Goal: Information Seeking & Learning: Learn about a topic

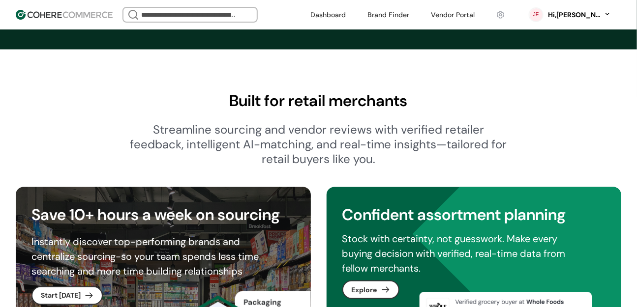
scroll to position [580, 0]
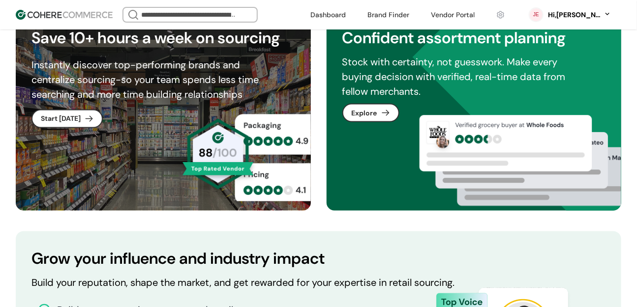
click at [397, 14] on link at bounding box center [388, 14] width 54 height 15
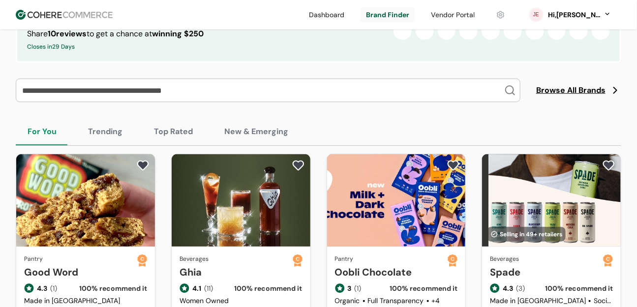
scroll to position [173, 0]
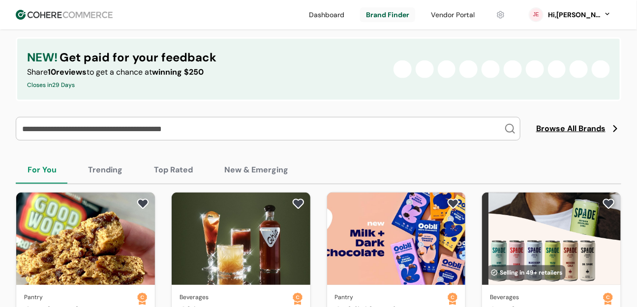
click at [571, 135] on span "Browse All Brands" at bounding box center [570, 129] width 69 height 12
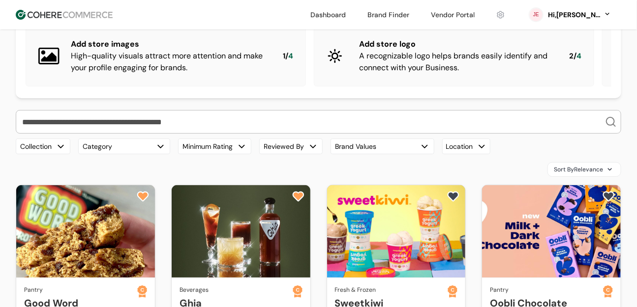
scroll to position [76, 0]
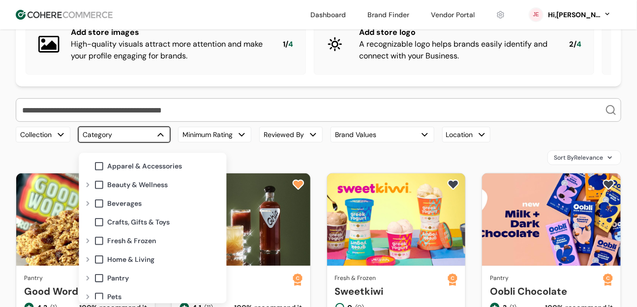
click at [128, 143] on button "Category" at bounding box center [124, 135] width 92 height 16
click at [85, 201] on div "Expand" at bounding box center [88, 204] width 12 height 8
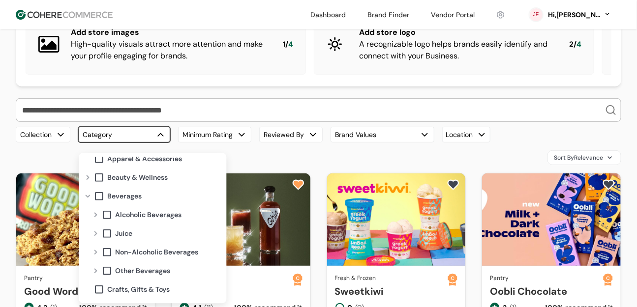
scroll to position [17, 0]
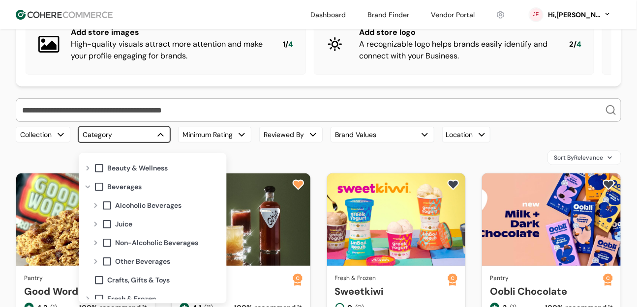
click at [96, 243] on div "Expand" at bounding box center [96, 243] width 12 height 8
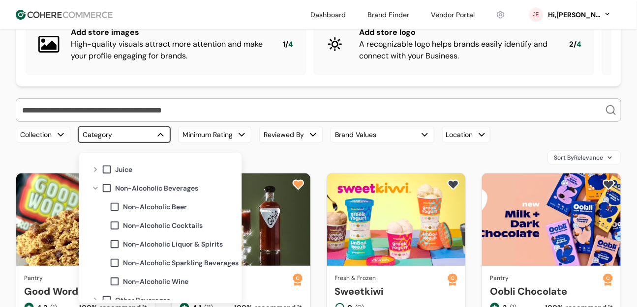
scroll to position [71, 0]
click at [110, 206] on span at bounding box center [114, 207] width 11 height 11
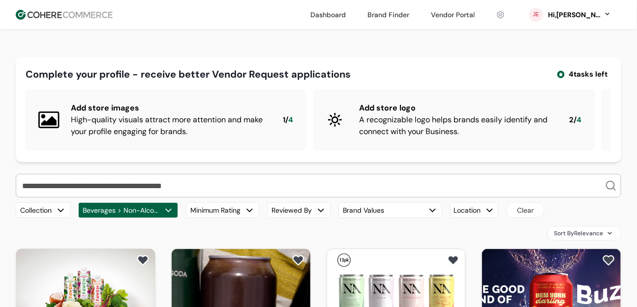
click at [139, 217] on button "Beverages > Non-Alcoholic Beverages > Non-Alcoholic Beer" at bounding box center [128, 211] width 100 height 16
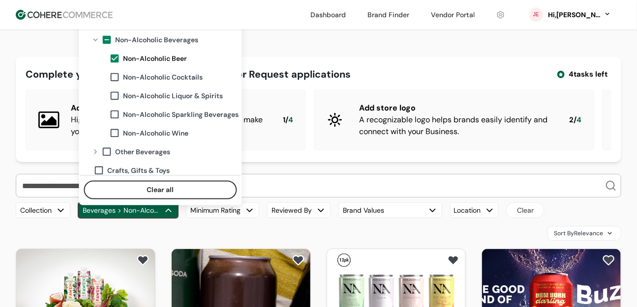
click at [112, 59] on span at bounding box center [114, 58] width 11 height 11
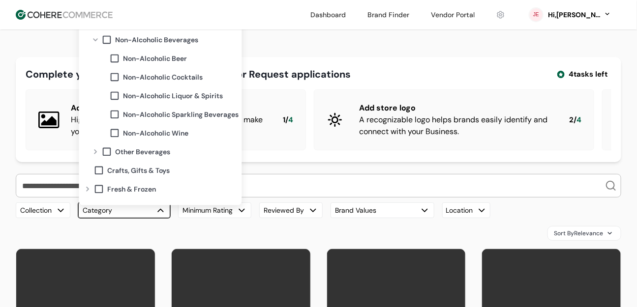
click at [112, 133] on span at bounding box center [114, 133] width 11 height 11
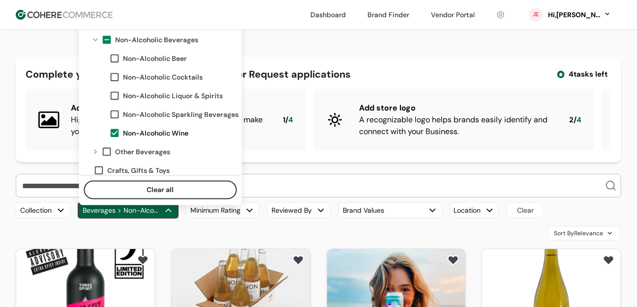
click at [125, 214] on button "Beverages > Non-Alcoholic Beverages > Non-Alcoholic Wine" at bounding box center [128, 211] width 100 height 16
click at [130, 136] on span "Non-Alcoholic Wine" at bounding box center [155, 133] width 65 height 10
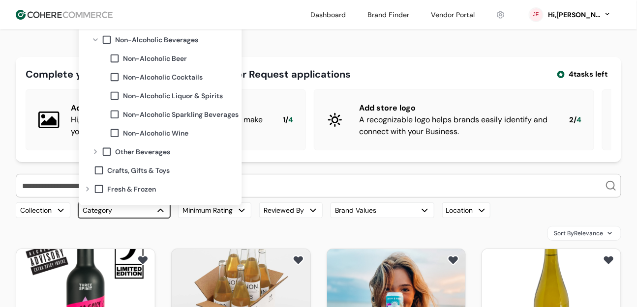
click at [123, 120] on div "Non-Alcoholic Sparkling Beverages" at bounding box center [173, 114] width 129 height 19
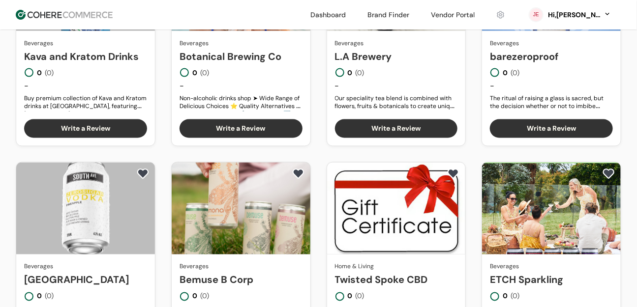
scroll to position [663, 0]
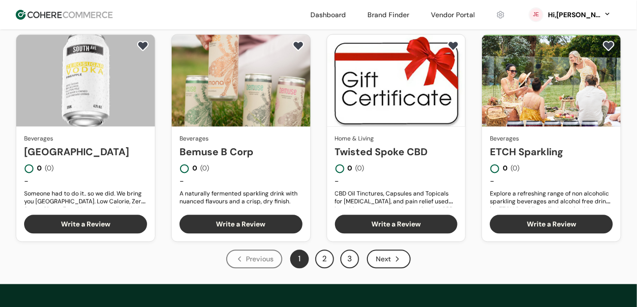
click at [320, 265] on button "2" at bounding box center [324, 259] width 19 height 19
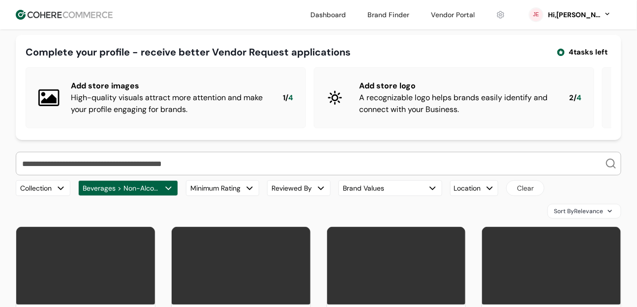
scroll to position [67, 0]
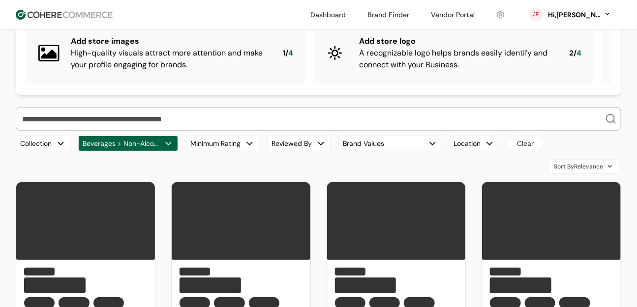
click at [163, 149] on button "Beverages > Non-Alcoholic Beverages > Non-Alcoholic Sparkling Beverages" at bounding box center [128, 144] width 100 height 16
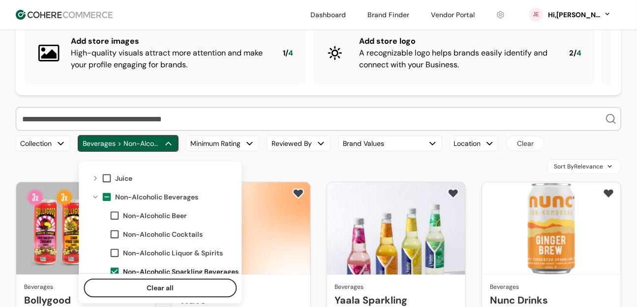
click at [140, 269] on span "Non-Alcoholic Sparkling Beverages" at bounding box center [181, 272] width 116 height 10
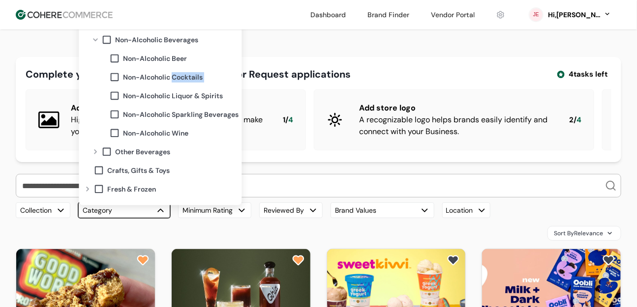
drag, startPoint x: 167, startPoint y: 88, endPoint x: 174, endPoint y: 75, distance: 14.8
click at [174, 75] on div "Apparel & Accessories Beauty & Wellness Beverages Alcoholic Beverages Juice Non…" at bounding box center [160, 104] width 161 height 193
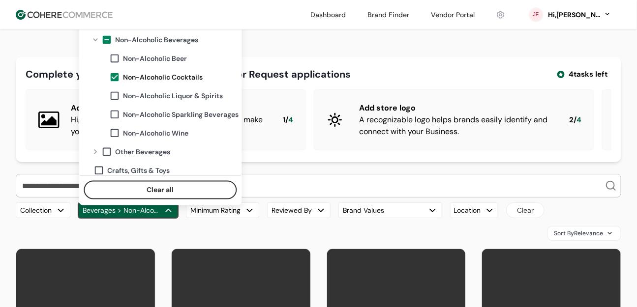
click at [321, 84] on div "Complete your profile - receive better Vendor Request applications 4 tasks left…" at bounding box center [318, 109] width 605 height 105
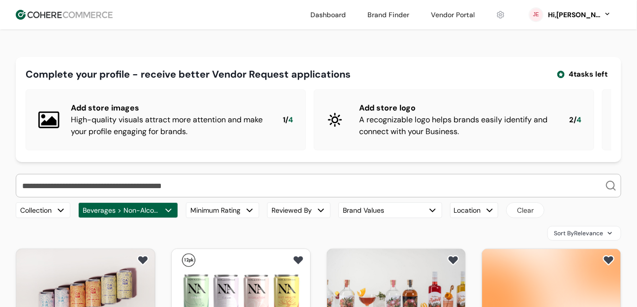
click at [137, 217] on button "Beverages > Non-Alcoholic Beverages > Non-Alcoholic Cocktails" at bounding box center [128, 211] width 100 height 16
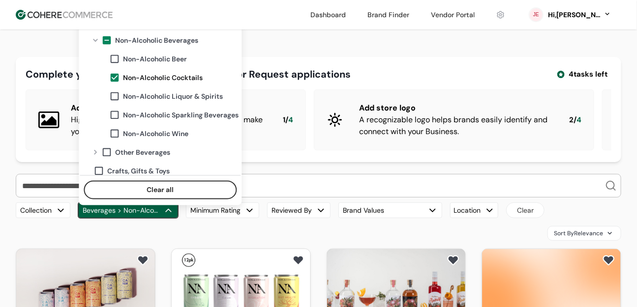
click at [114, 72] on span at bounding box center [114, 77] width 11 height 11
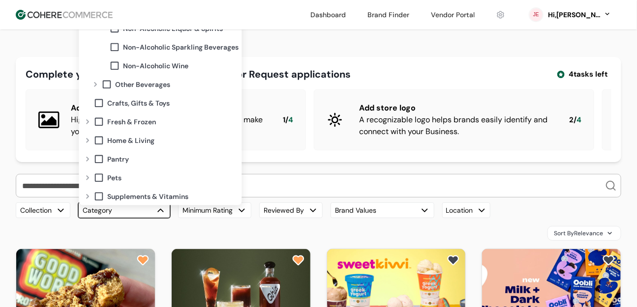
scroll to position [143, 0]
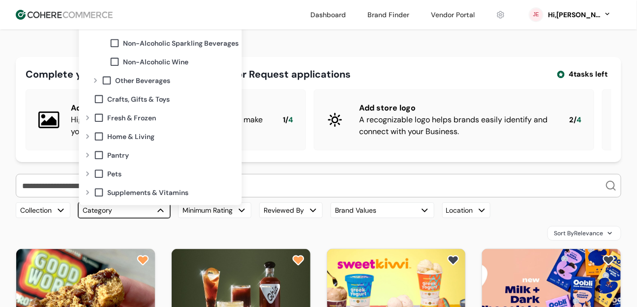
click at [91, 153] on div "Expand" at bounding box center [88, 155] width 12 height 8
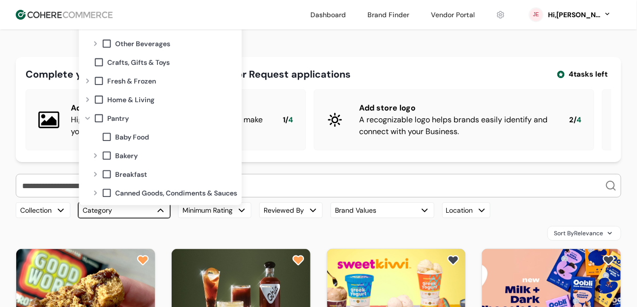
scroll to position [223, 0]
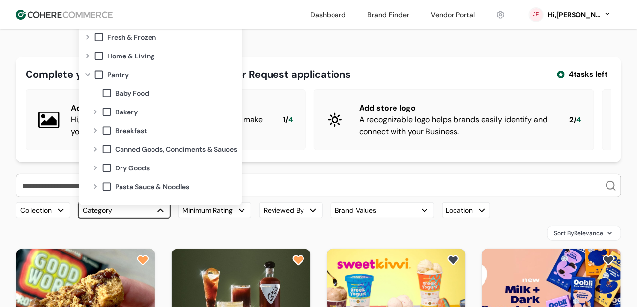
click at [92, 110] on div "Expand" at bounding box center [96, 112] width 12 height 8
click at [111, 113] on span at bounding box center [106, 112] width 11 height 11
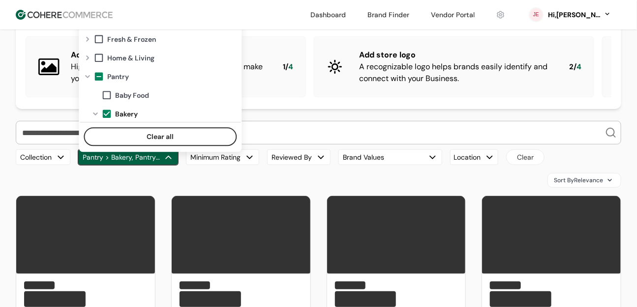
scroll to position [55, 0]
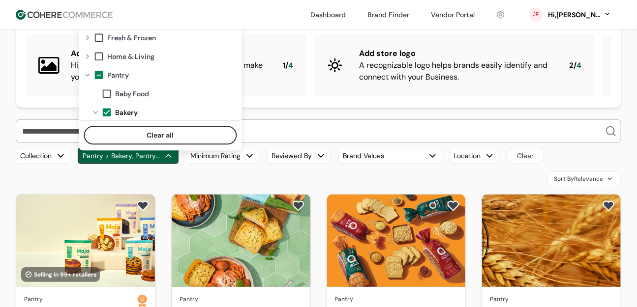
click at [174, 186] on div "Sort By Relevance" at bounding box center [318, 179] width 605 height 15
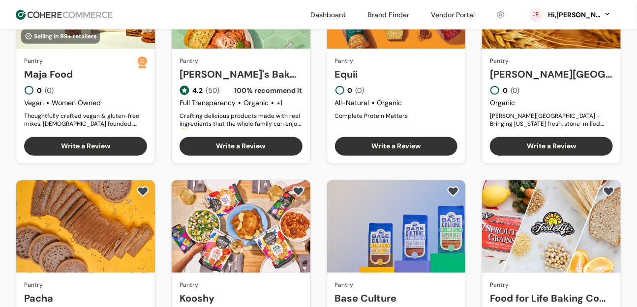
scroll to position [0, 0]
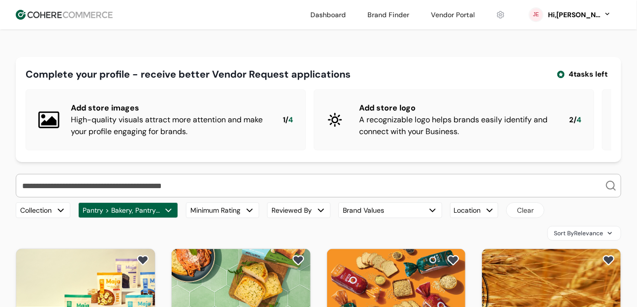
click at [405, 7] on link at bounding box center [388, 14] width 54 height 15
click at [405, 16] on link at bounding box center [388, 14] width 54 height 15
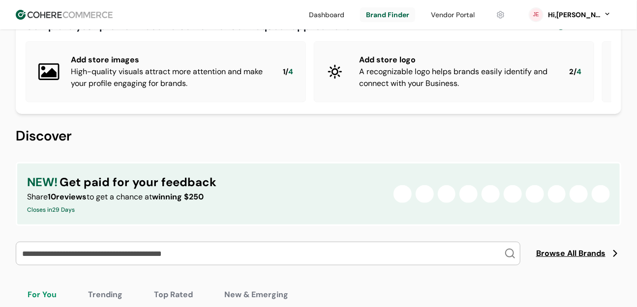
scroll to position [167, 0]
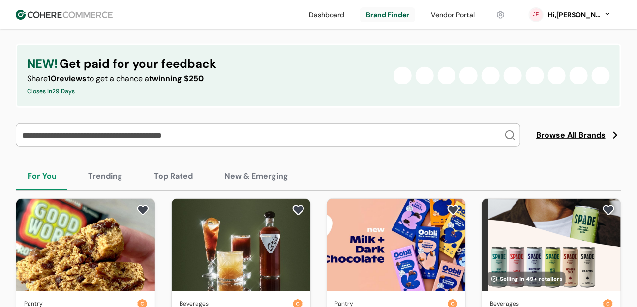
click at [185, 138] on input "search" at bounding box center [262, 135] width 484 height 23
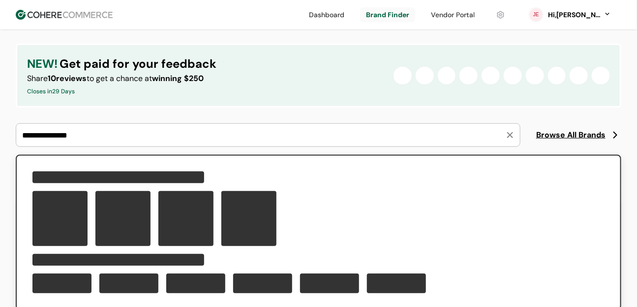
type input "**********"
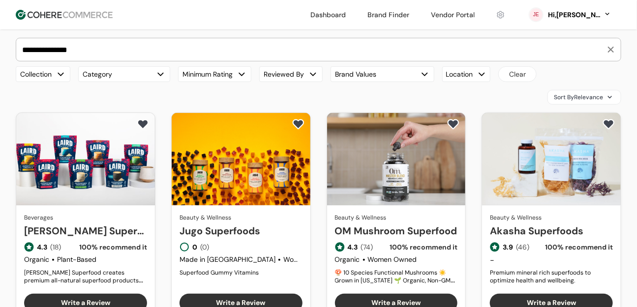
scroll to position [138, 0]
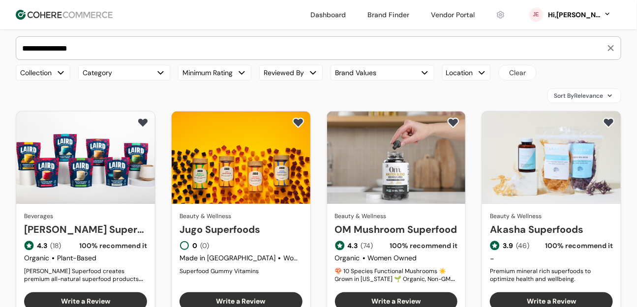
click at [111, 237] on link "Laird Superfood" at bounding box center [85, 229] width 123 height 15
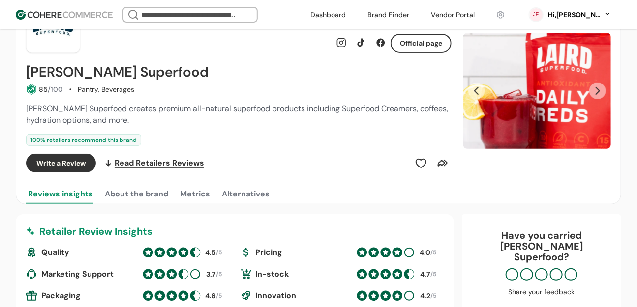
scroll to position [80, 0]
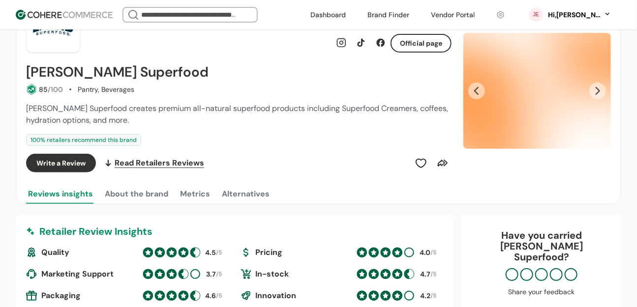
click at [120, 62] on div "Official page Laird Superfood 85 /100 Pantry, Beverages Laird Superfood creates…" at bounding box center [238, 113] width 425 height 181
click at [122, 71] on h2 "Laird Superfood" at bounding box center [117, 72] width 182 height 16
click at [121, 71] on h2 "Laird Superfood" at bounding box center [117, 72] width 182 height 16
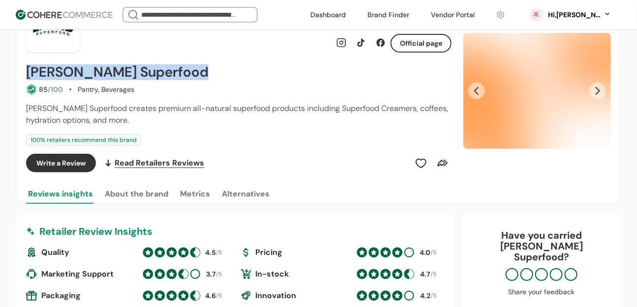
click at [121, 71] on h2 "Laird Superfood" at bounding box center [117, 72] width 182 height 16
copy div "Laird Superfood"
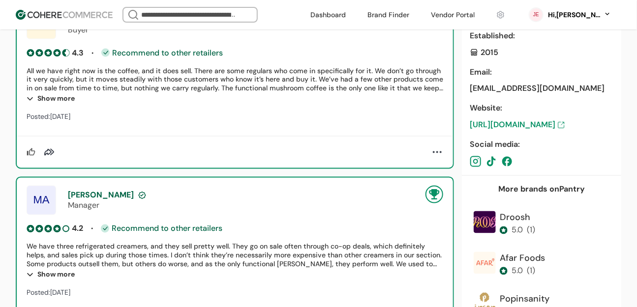
scroll to position [624, 0]
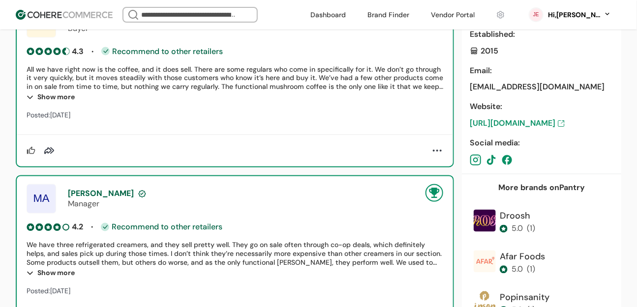
click at [44, 94] on div "Show more" at bounding box center [235, 97] width 417 height 12
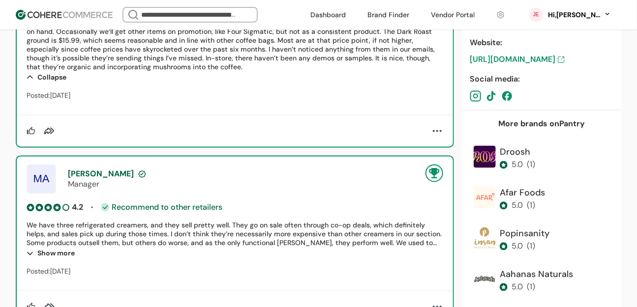
scroll to position [763, 0]
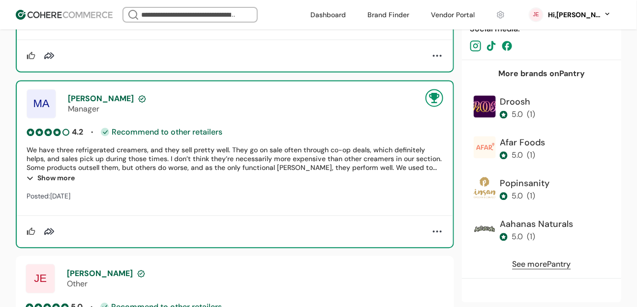
click at [48, 176] on div "Show more" at bounding box center [235, 178] width 417 height 12
